Goal: Task Accomplishment & Management: Manage account settings

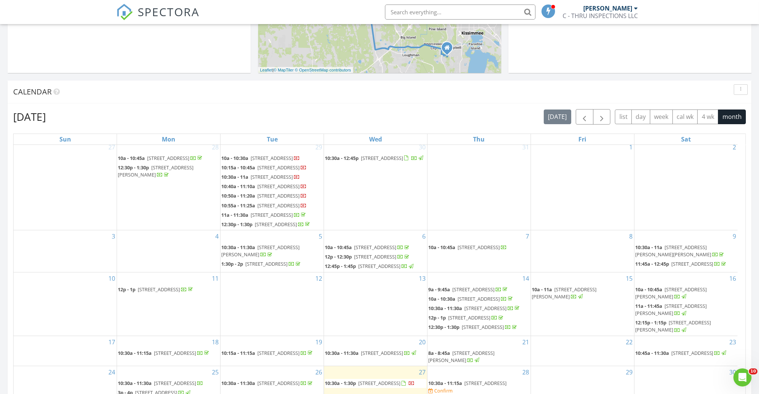
scroll to position [351, 0]
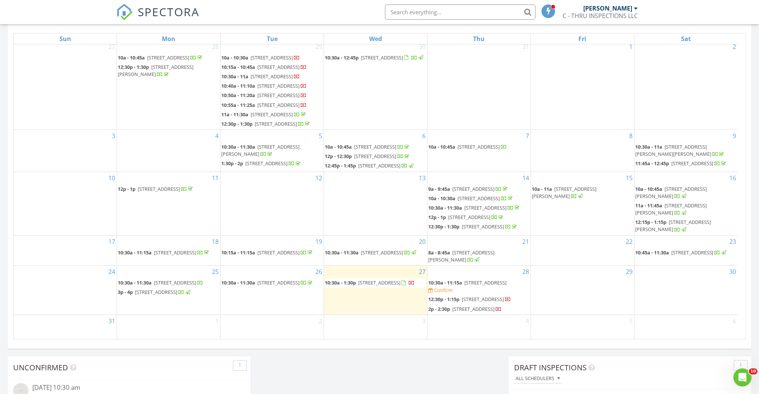
click at [486, 279] on span "886 Bunker Cir, Winter Haven 33881" at bounding box center [485, 282] width 42 height 7
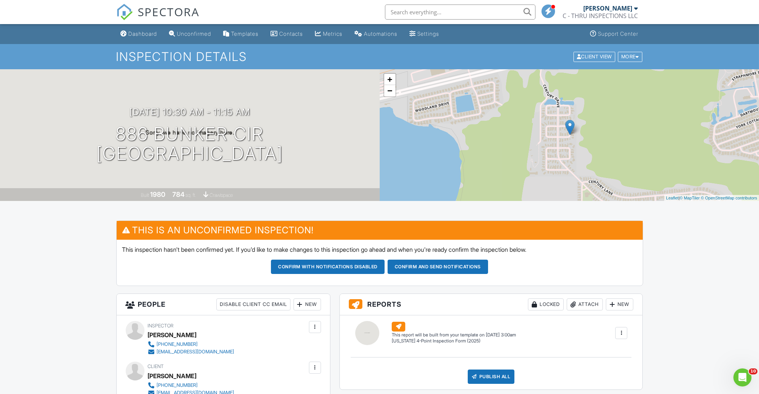
click at [627, 52] on div "More" at bounding box center [630, 57] width 24 height 10
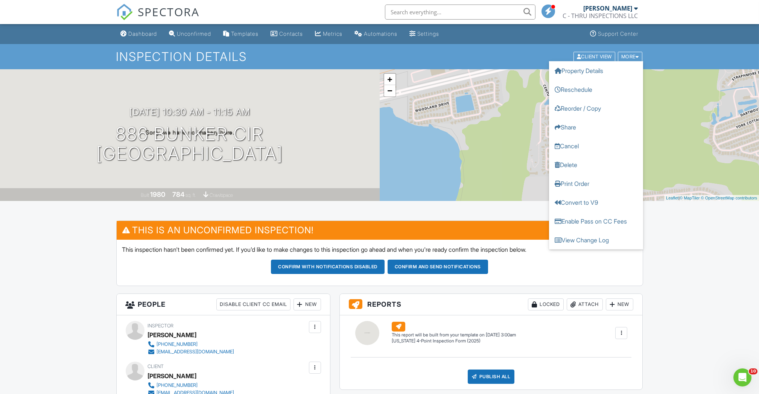
click at [587, 147] on link "Cancel" at bounding box center [596, 145] width 94 height 19
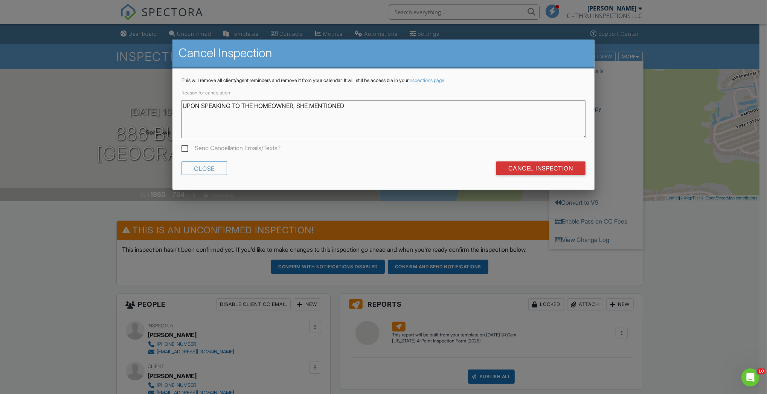
click at [364, 106] on textarea "UPON SPEAKING TO THE HOMEOWNER, SHE MENTIONED" at bounding box center [382, 119] width 403 height 38
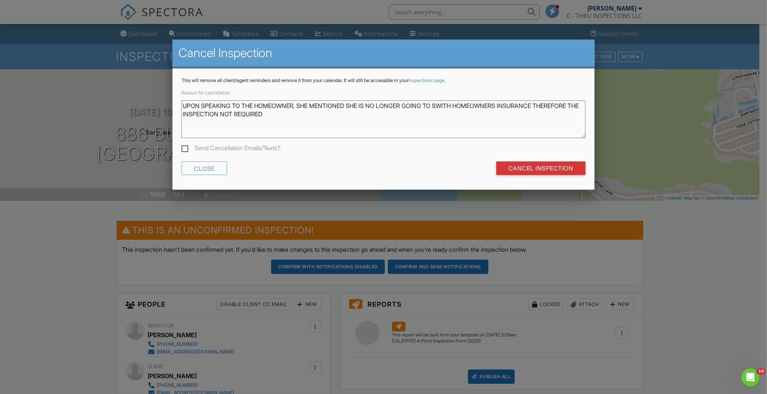
drag, startPoint x: 281, startPoint y: 116, endPoint x: 179, endPoint y: 99, distance: 103.0
click at [179, 99] on div "This will remove all client/agent reminders and remove it from your calendar. I…" at bounding box center [382, 129] width 421 height 122
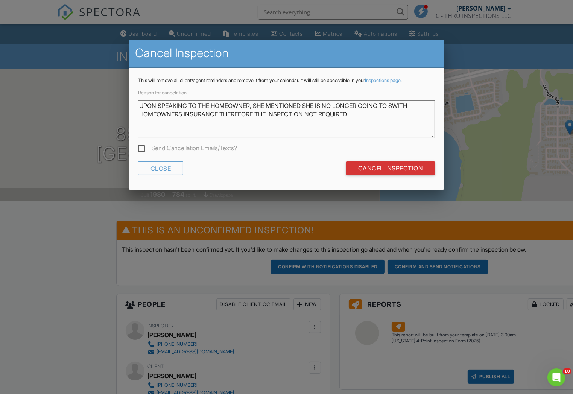
click at [352, 111] on textarea "UPON SPEAKING TO THE HOMEOWNER, SHE MENTIONED SHE IS NO LONGER GOING TO SWITH H…" at bounding box center [286, 119] width 297 height 38
drag, startPoint x: 362, startPoint y: 113, endPoint x: 122, endPoint y: 107, distance: 240.5
paste textarea "pon speaking with the homeowner, she confirmed that she will no longer be switc…"
type textarea "Upon speaking with the homeowner, she confirmed that she will no longer be swit…"
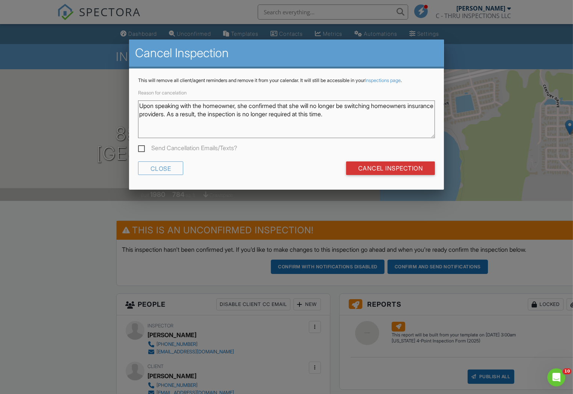
click at [140, 150] on label "Send Cancellation Emails/Texts?" at bounding box center [187, 148] width 99 height 9
click at [140, 150] on input "Send Cancellation Emails/Texts?" at bounding box center [140, 149] width 5 height 5
checkbox input "true"
click at [315, 146] on div "Reason for cancelation Upon speaking with the homeowner, she confirmed that she…" at bounding box center [286, 121] width 297 height 66
click at [383, 167] on input "Cancel Inspection" at bounding box center [390, 168] width 89 height 14
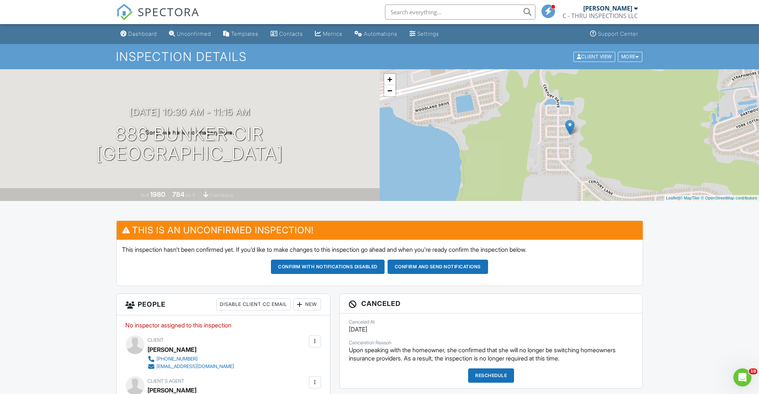
click at [152, 33] on div "Dashboard" at bounding box center [143, 33] width 29 height 6
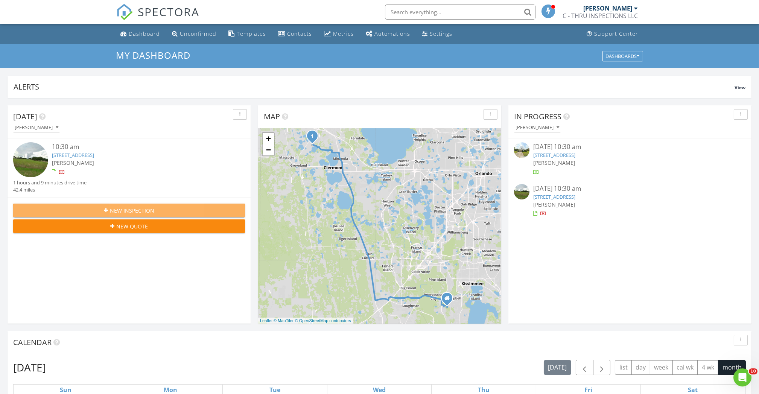
click at [164, 210] on div "New Inspection" at bounding box center [129, 211] width 220 height 8
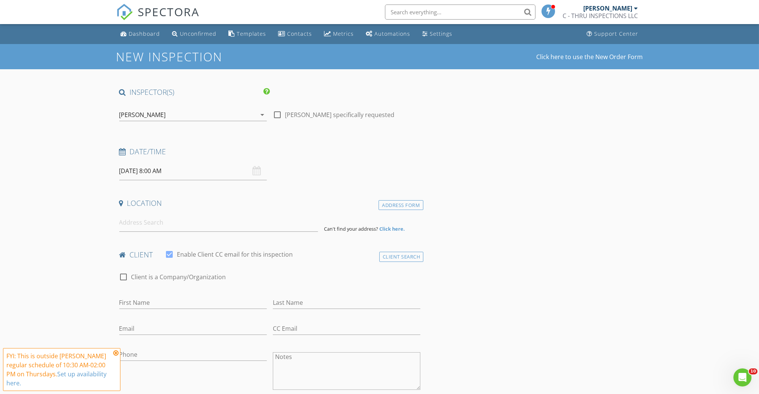
click at [187, 170] on input "08/28/2025 8:00 AM" at bounding box center [193, 171] width 148 height 18
type input "09"
type input "08/28/2025 9:00 AM"
click at [163, 294] on span at bounding box center [162, 296] width 5 height 8
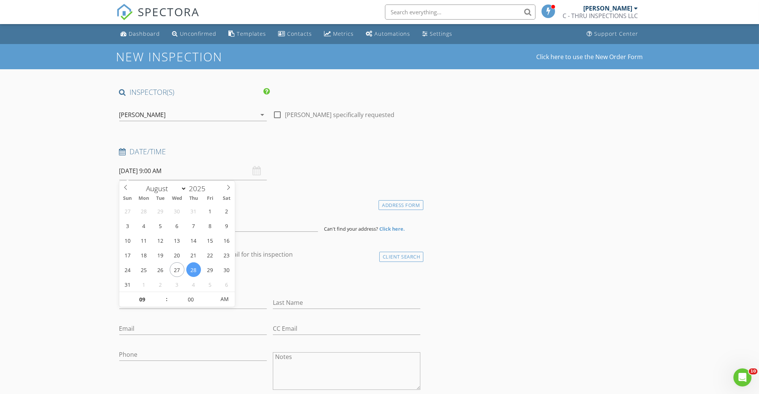
type input "10"
type input "08/28/2025 10:00 AM"
click at [163, 294] on span at bounding box center [162, 296] width 5 height 8
type input "11"
type input "08/28/2025 11:00 AM"
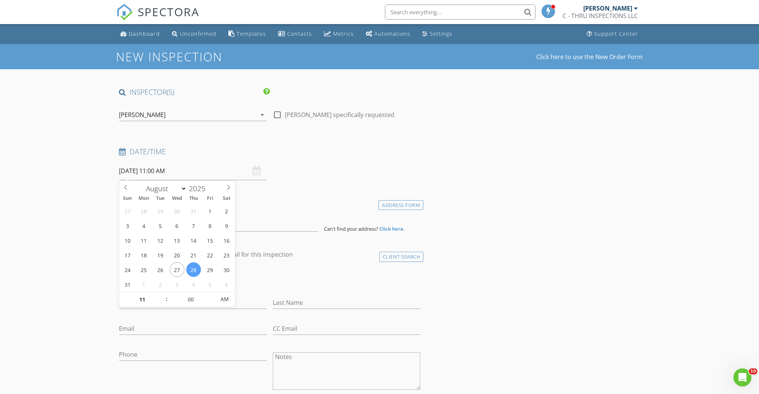
click at [163, 294] on span at bounding box center [162, 296] width 5 height 8
type input "12"
type input "08/28/2025 12:00 PM"
click at [163, 294] on span at bounding box center [162, 296] width 5 height 8
type input "01"
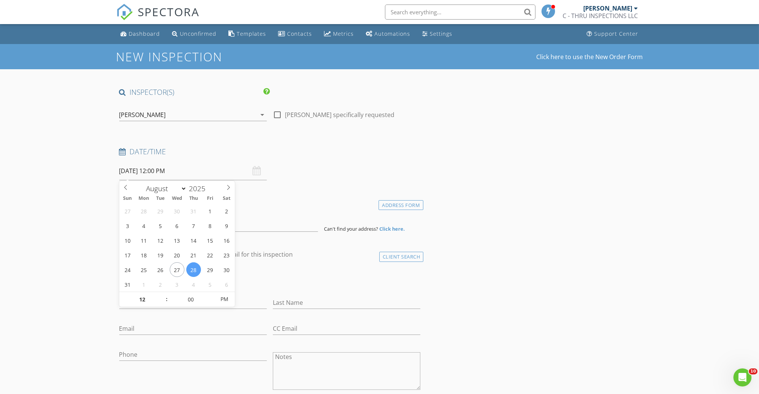
type input "08/28/2025 1:00 PM"
click at [163, 294] on span at bounding box center [162, 296] width 5 height 8
type input "02"
type input "[DATE] 2:00 PM"
click at [163, 294] on span at bounding box center [162, 296] width 5 height 8
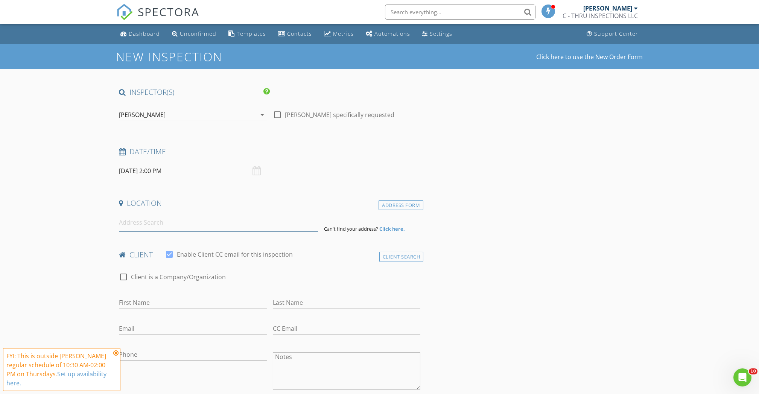
click at [271, 215] on input at bounding box center [218, 222] width 199 height 18
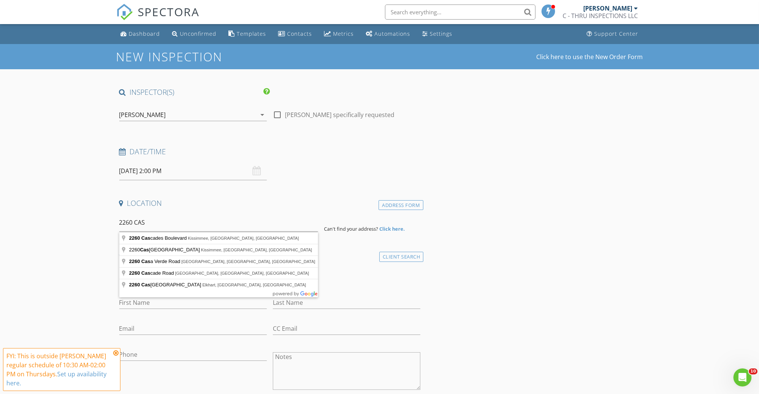
type input "2260 Cascades Boulevard, Kissimmee, FL, USA"
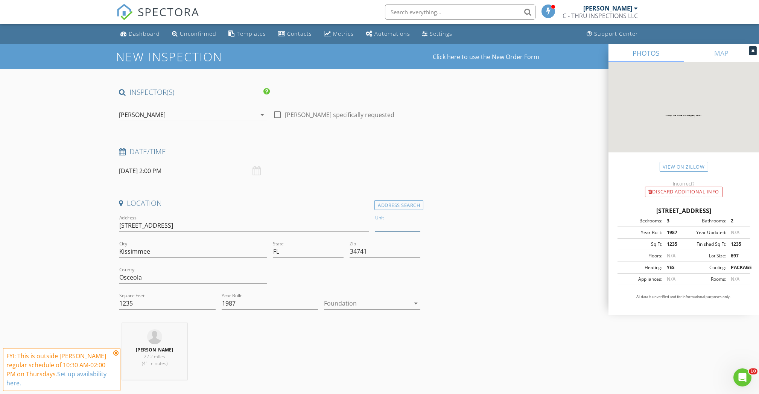
click at [382, 227] on input "Unit" at bounding box center [397, 225] width 45 height 12
type input "108"
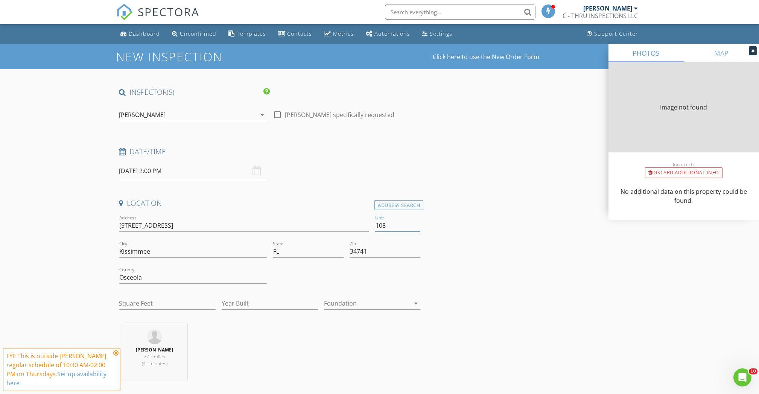
type input "1235"
type input "1987"
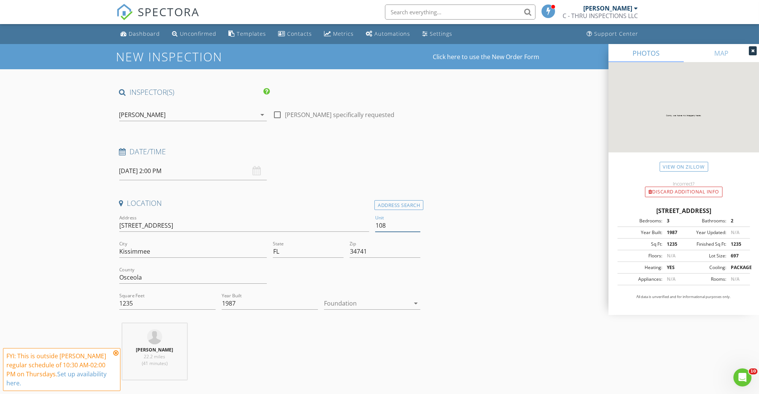
type input "108"
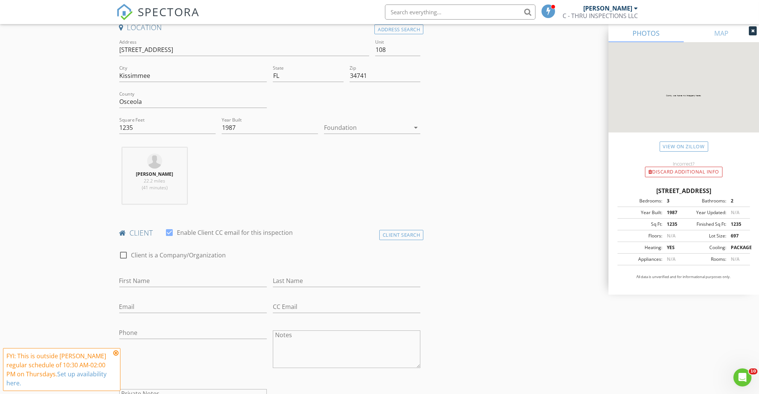
scroll to position [201, 0]
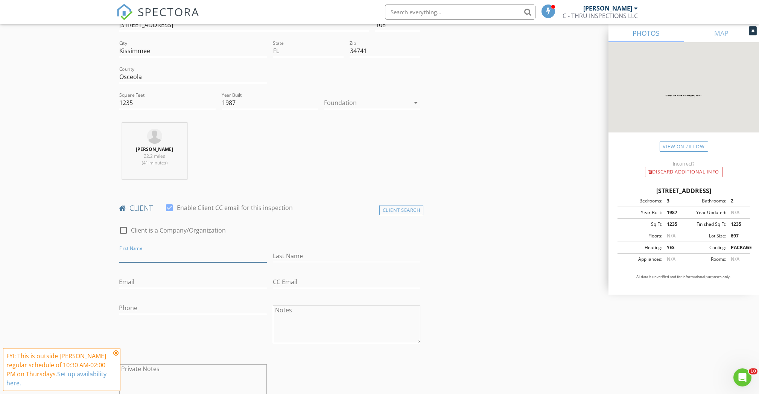
click at [160, 253] on input "First Name" at bounding box center [193, 256] width 148 height 12
type input "Y"
type input "Tanya"
click at [291, 250] on input "Last Name" at bounding box center [347, 256] width 148 height 12
type input "Davila"
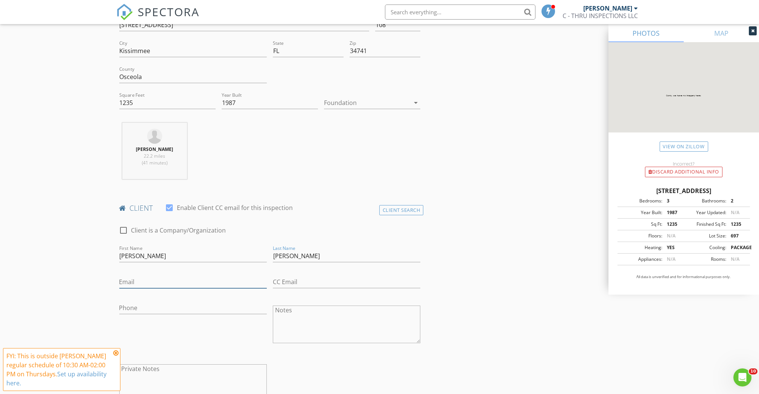
click at [143, 278] on input "Email" at bounding box center [193, 282] width 148 height 12
type input "[EMAIL_ADDRESS][DOMAIN_NAME]"
click at [145, 308] on input "Phone" at bounding box center [193, 308] width 148 height 12
type input "[PHONE_NUMBER]"
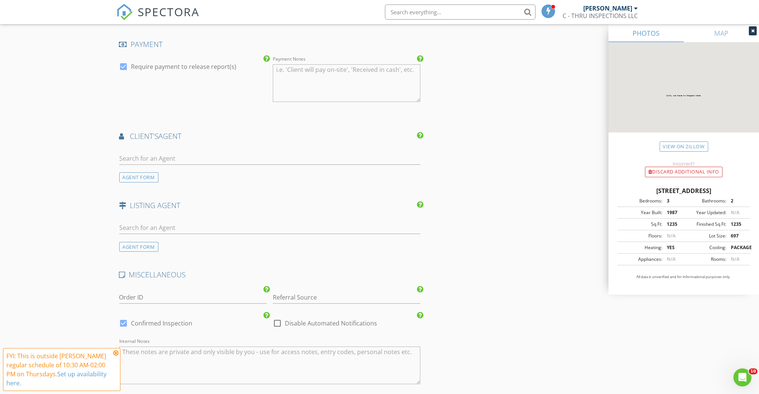
scroll to position [853, 0]
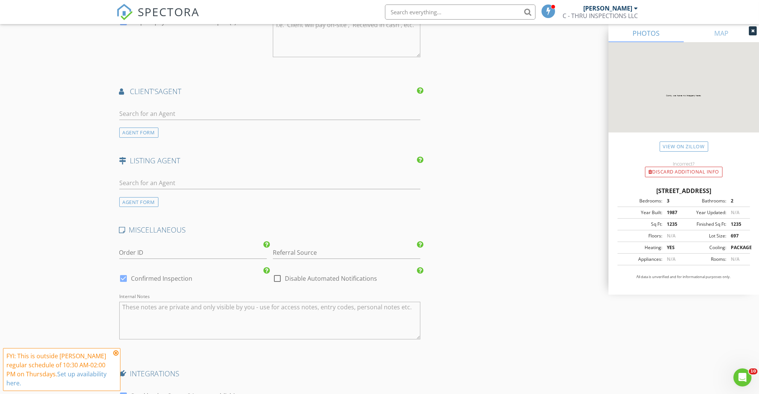
click at [239, 315] on textarea "Internal Notes" at bounding box center [269, 321] width 301 height 38
type textarea "ises"
click at [281, 278] on div at bounding box center [277, 278] width 13 height 13
checkbox input "true"
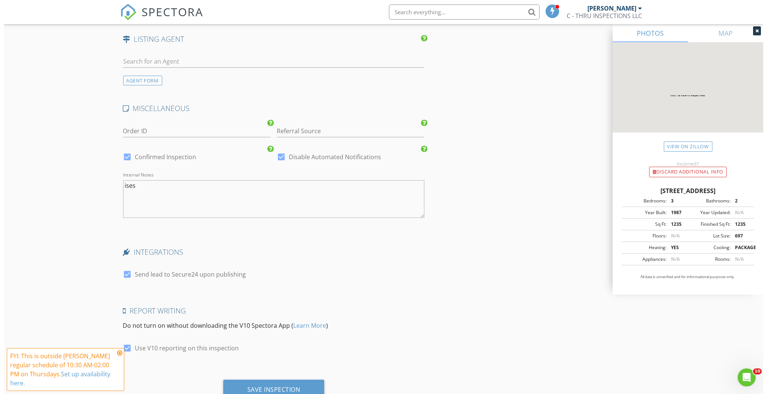
scroll to position [1004, 0]
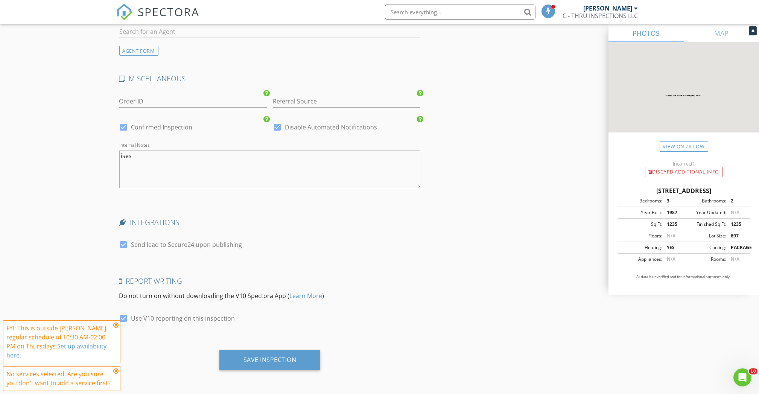
click at [279, 355] on div "Save Inspection" at bounding box center [269, 360] width 101 height 20
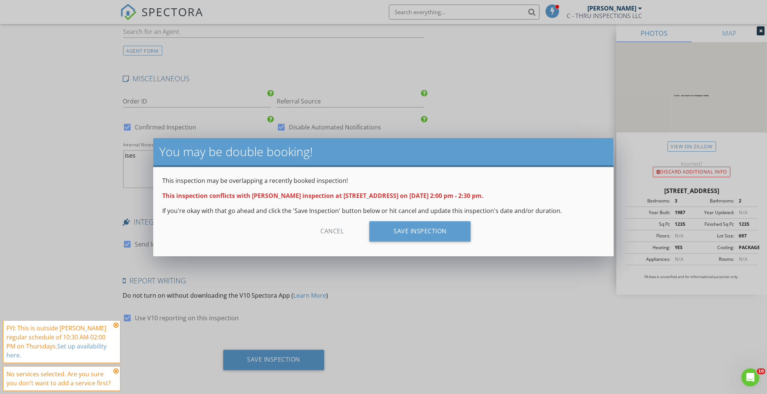
click at [438, 228] on div "Save Inspection" at bounding box center [419, 231] width 101 height 20
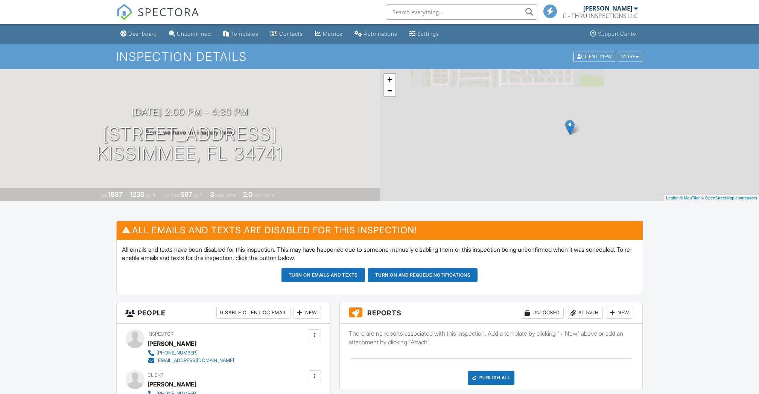
click at [145, 35] on div "Dashboard" at bounding box center [143, 33] width 29 height 6
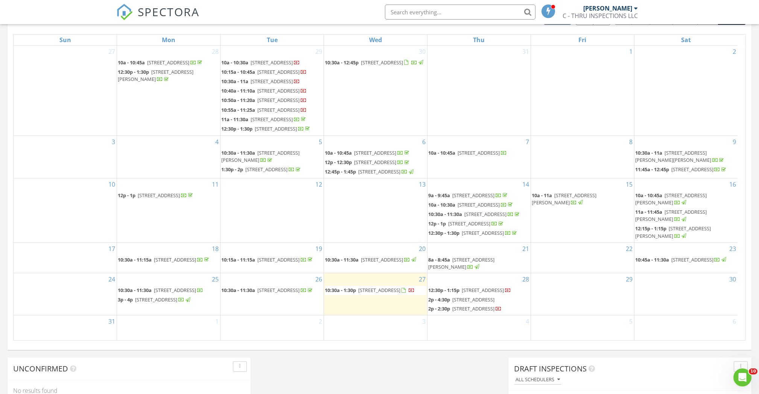
scroll to position [351, 0]
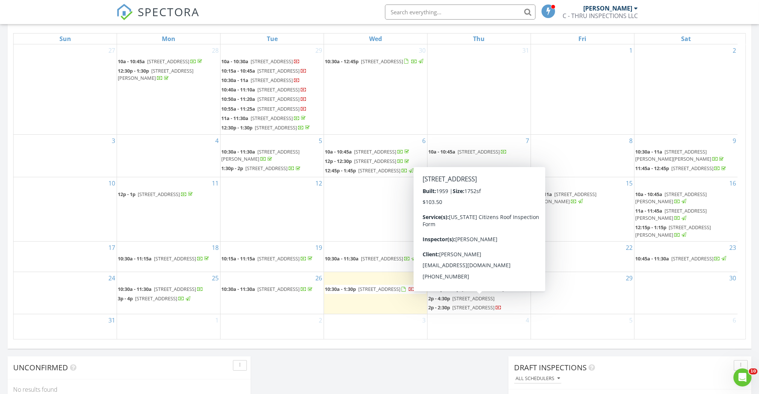
click at [478, 304] on span "1810 Mabbette St, Kissimmee 34741" at bounding box center [473, 307] width 42 height 7
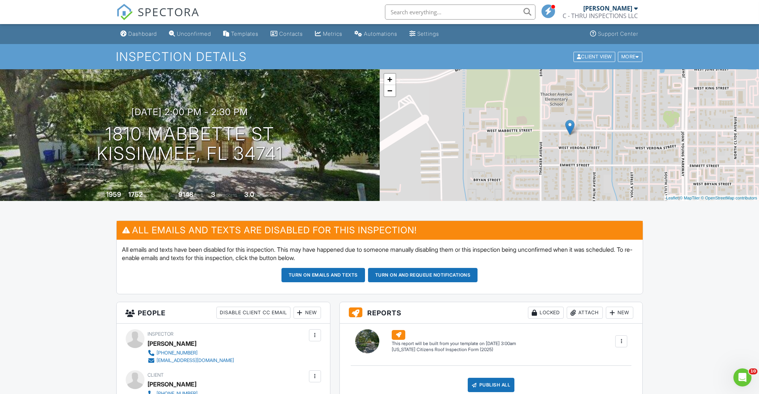
click at [627, 52] on div "More" at bounding box center [630, 57] width 24 height 10
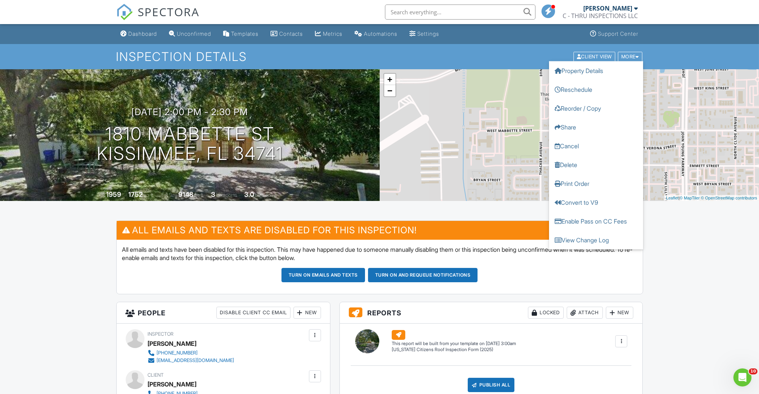
click at [580, 149] on link "Cancel" at bounding box center [596, 145] width 94 height 19
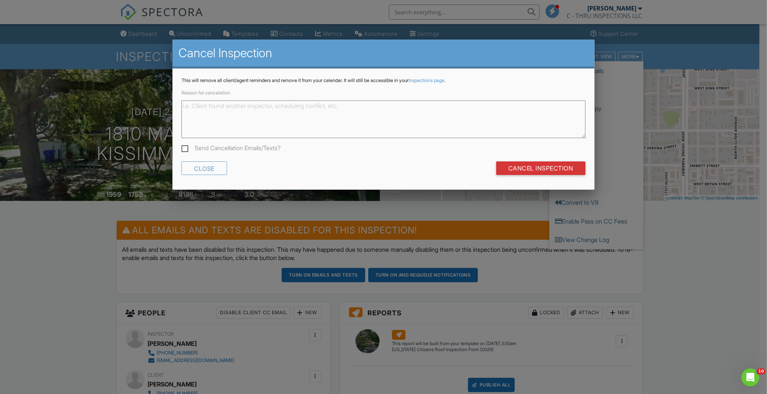
click at [195, 166] on div "Close" at bounding box center [204, 168] width 46 height 14
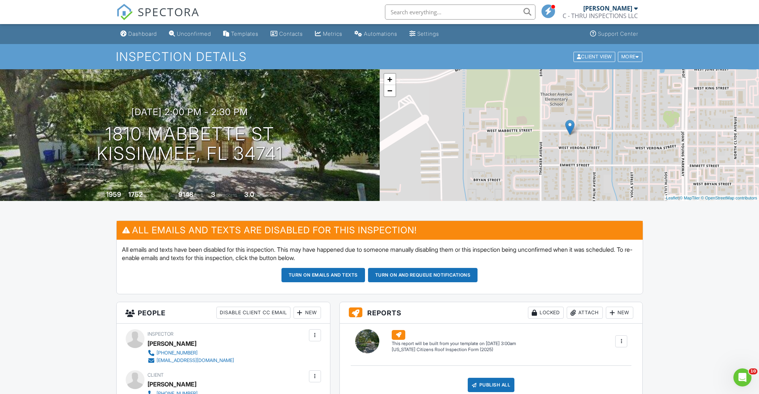
click at [629, 55] on div "More" at bounding box center [630, 57] width 24 height 10
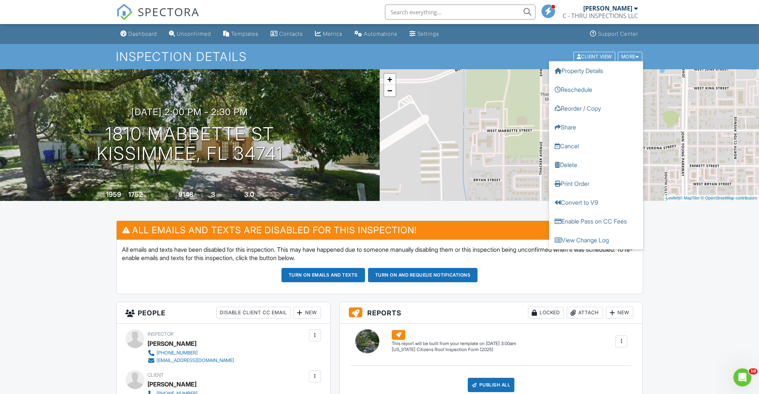
click at [572, 165] on link "Delete" at bounding box center [596, 164] width 94 height 19
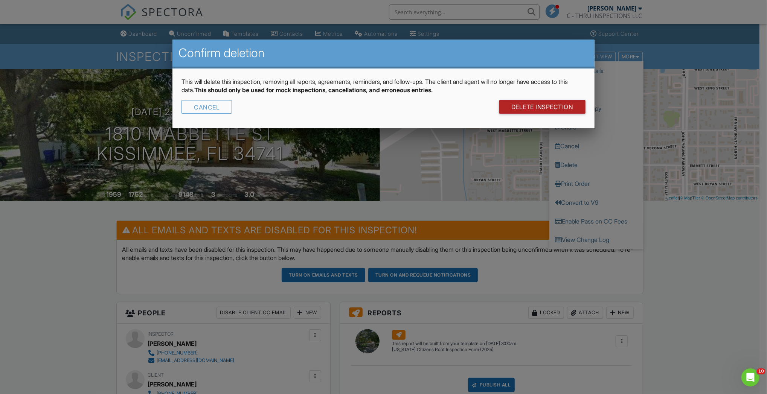
click at [521, 107] on link "DELETE Inspection" at bounding box center [542, 107] width 86 height 14
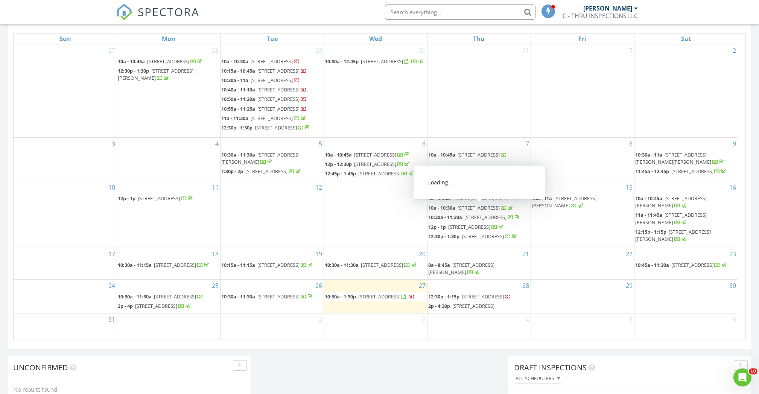
scroll to position [401, 0]
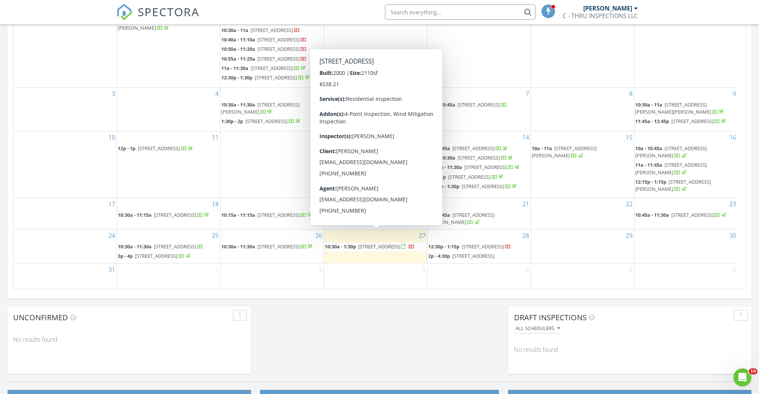
click at [380, 243] on span "[STREET_ADDRESS]" at bounding box center [379, 246] width 42 height 7
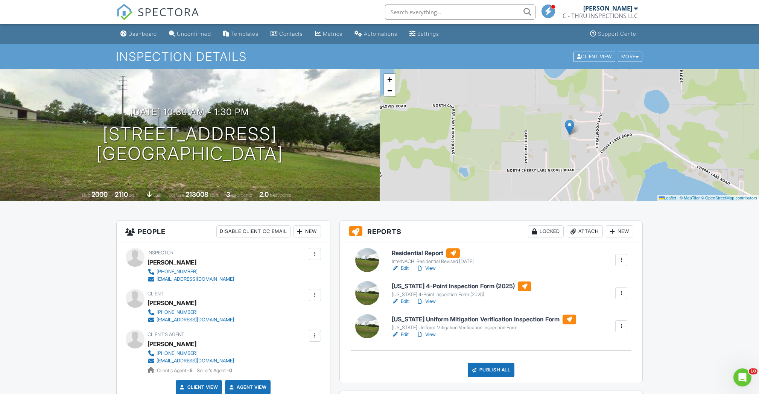
click at [405, 270] on link "Edit" at bounding box center [400, 269] width 17 height 8
